Goal: Transaction & Acquisition: Purchase product/service

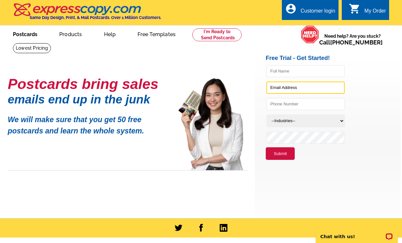
type input "lydia.baumbach.harrell@gmail.com"
click at [32, 36] on link "Postcards" at bounding box center [25, 33] width 45 height 15
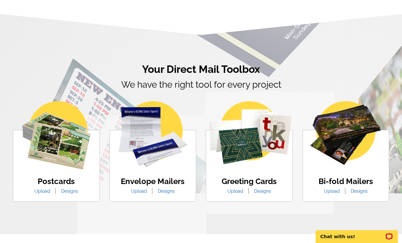
scroll to position [323, 0]
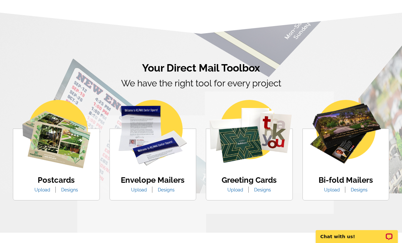
click at [42, 191] on link "Upload" at bounding box center [42, 189] width 25 height 5
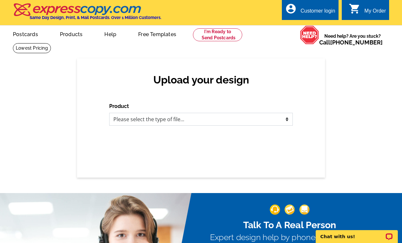
click at [182, 120] on select "Please select the type of file... Postcards Business Cards Letters and flyers G…" at bounding box center [200, 119] width 183 height 13
select select "1"
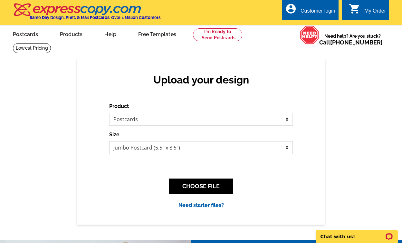
click at [178, 147] on select "Jumbo Postcard (5.5" x 8.5") Regular Postcard (4.25" x 5.6") Panoramic Postcard…" at bounding box center [200, 147] width 183 height 13
select select "1"
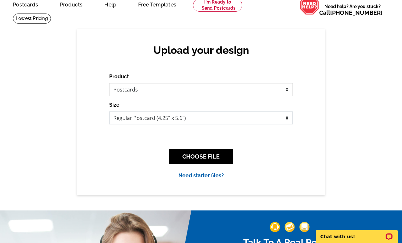
scroll to position [31, 0]
